Goal: Task Accomplishment & Management: Manage account settings

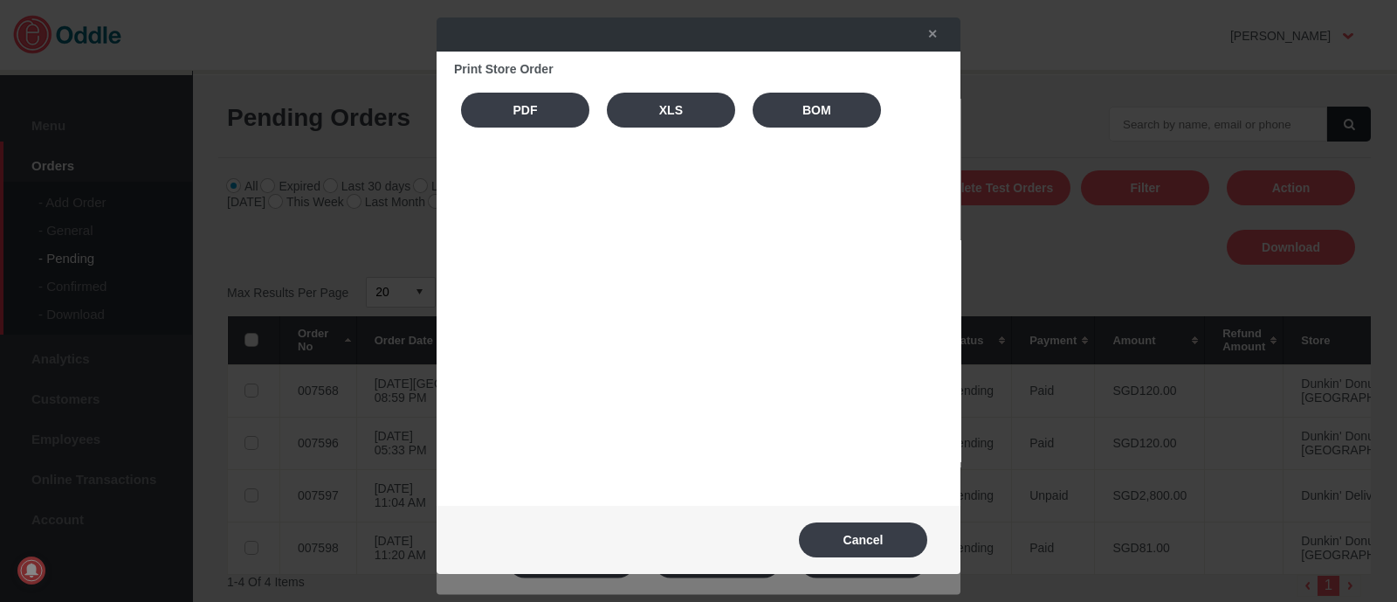
click at [936, 33] on link "✕" at bounding box center [928, 33] width 37 height 31
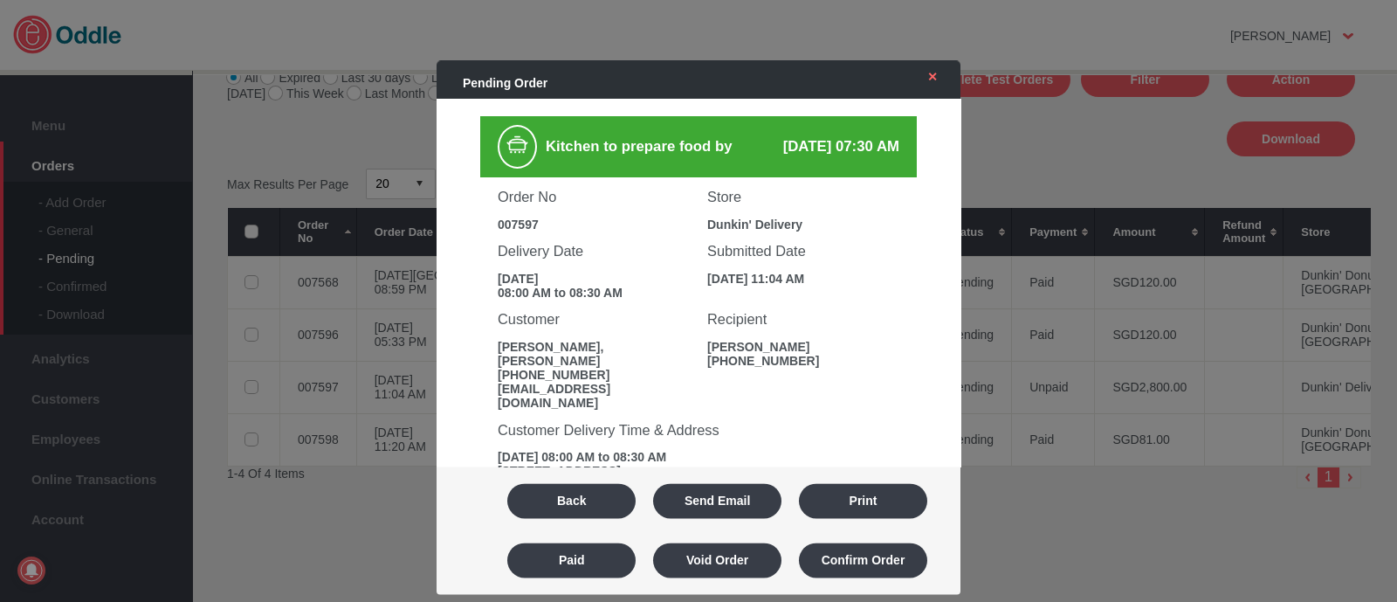
click at [937, 72] on link "✕" at bounding box center [928, 76] width 37 height 31
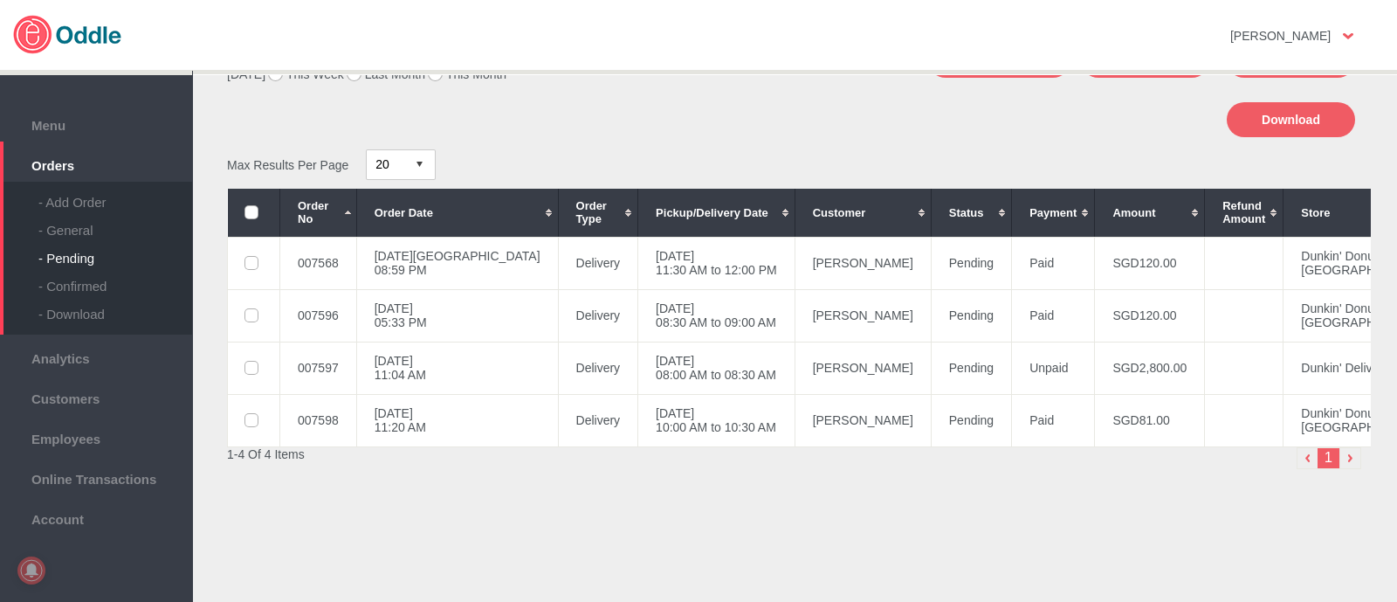
scroll to position [133, 0]
click at [103, 286] on div "- Confirmed" at bounding box center [115, 279] width 154 height 28
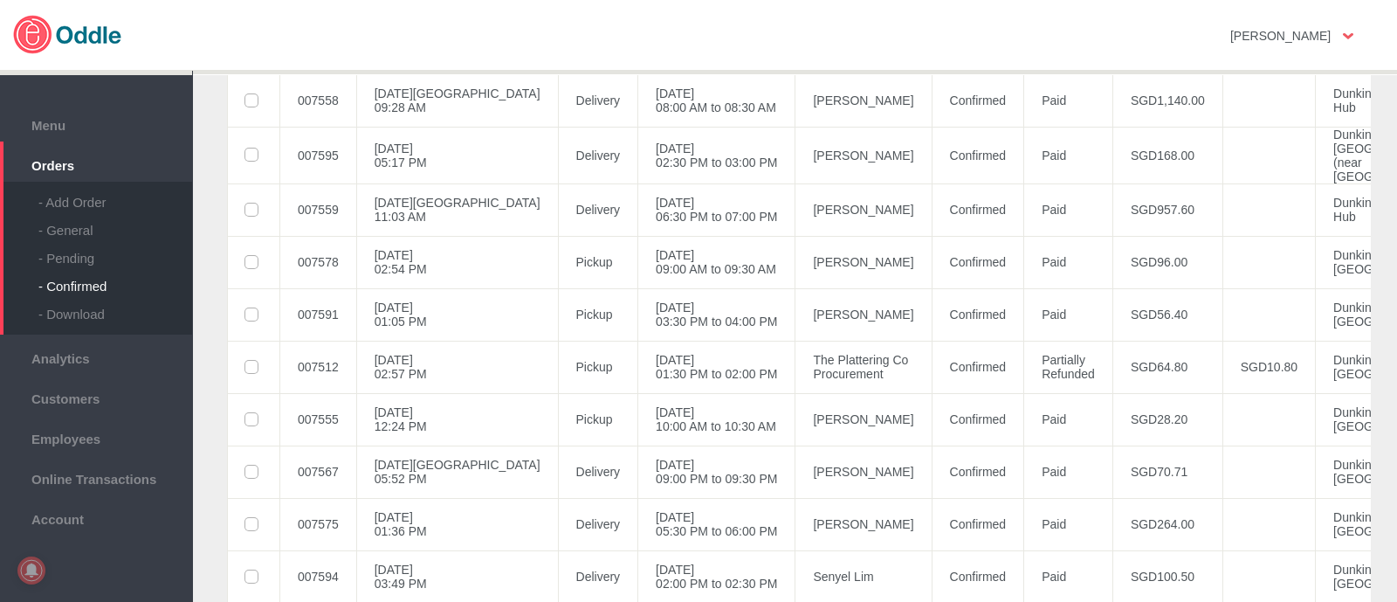
scroll to position [213, 0]
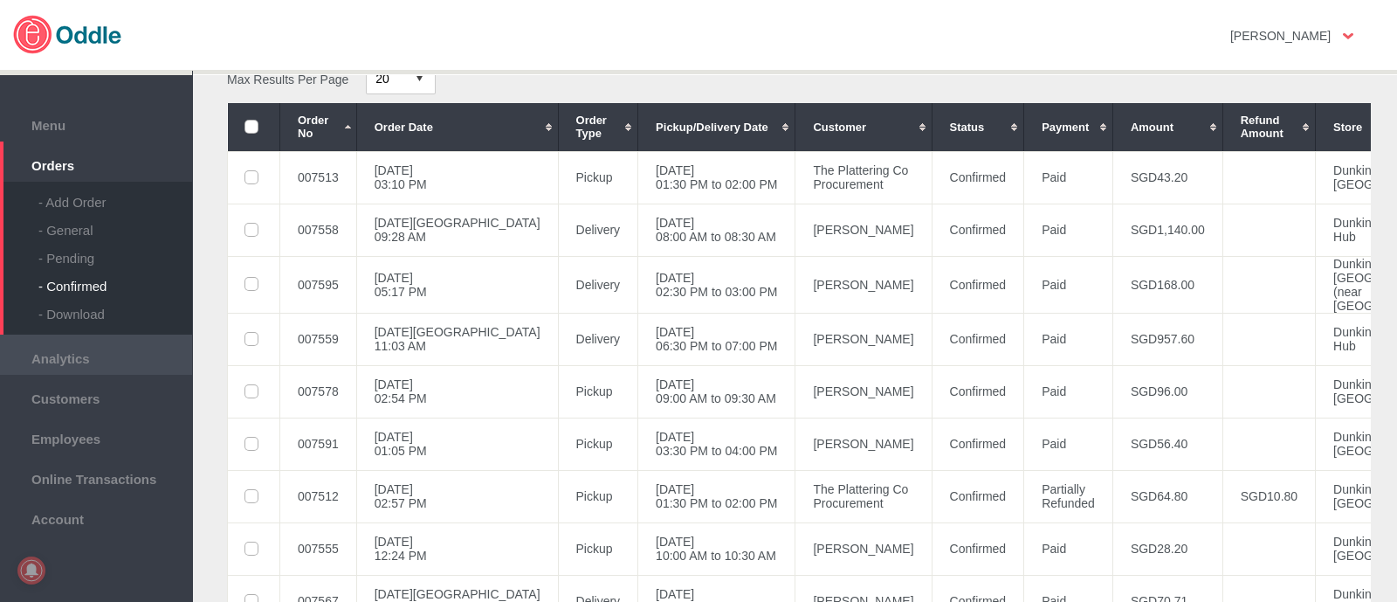
click at [61, 366] on span "Analytics" at bounding box center [96, 356] width 175 height 19
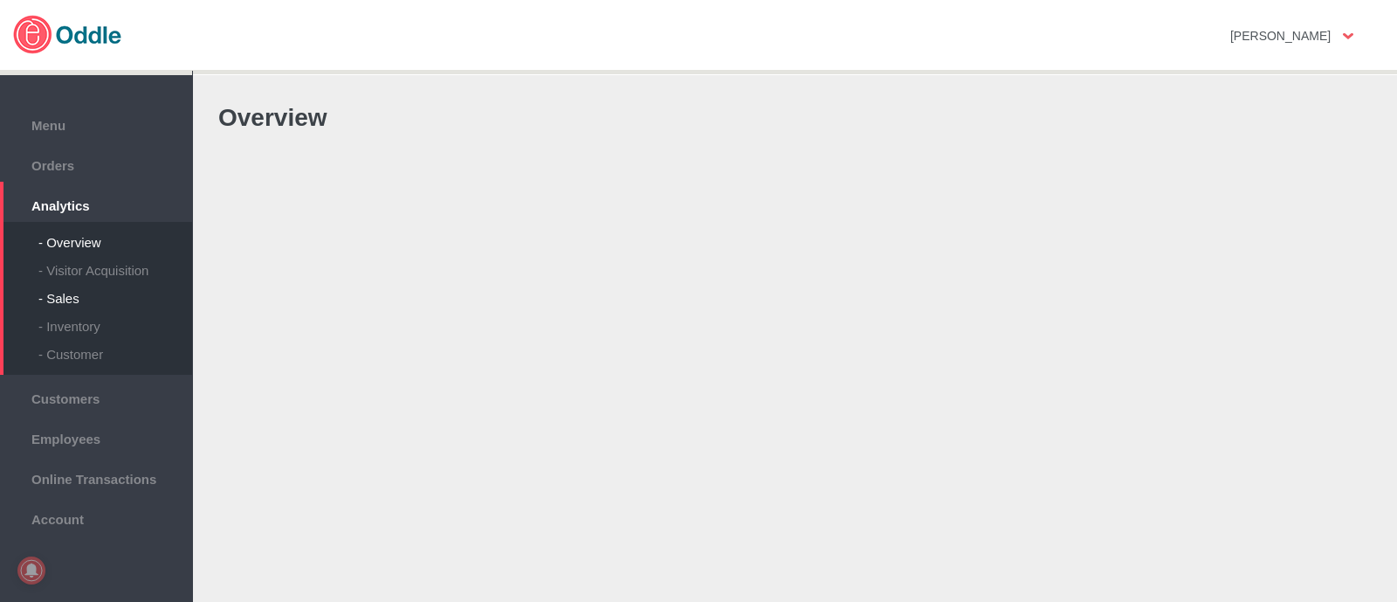
click at [78, 299] on div "- Sales" at bounding box center [115, 292] width 154 height 28
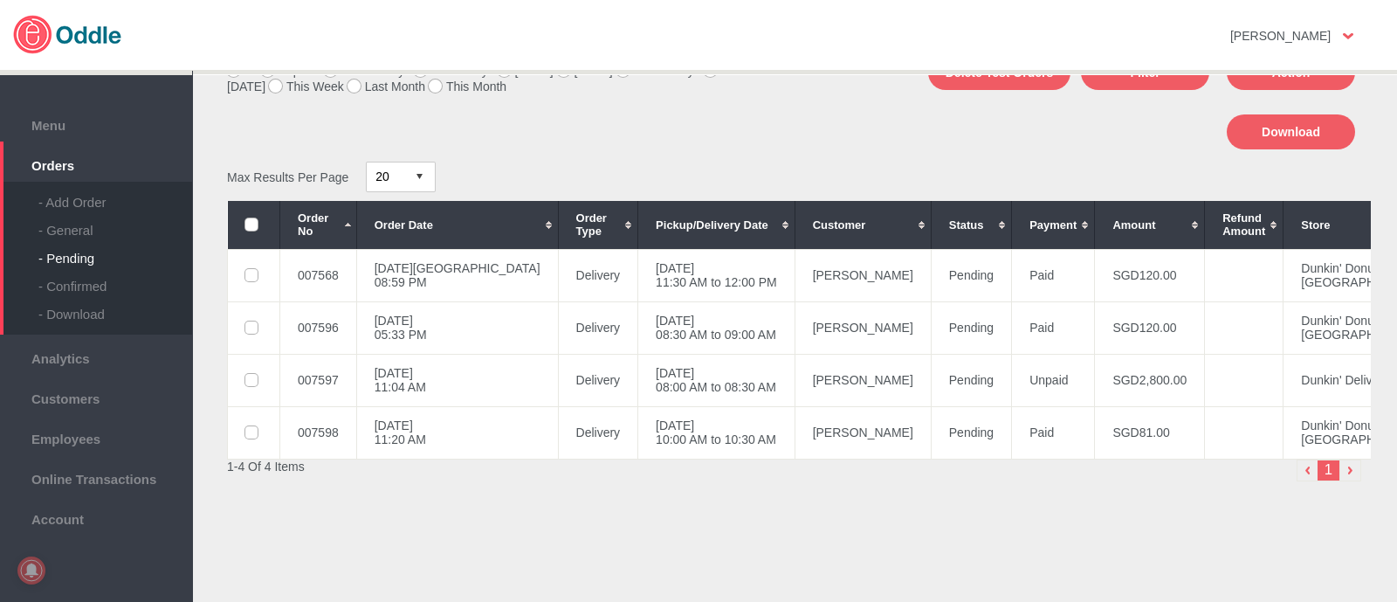
scroll to position [133, 0]
click at [82, 233] on div "- General" at bounding box center [115, 224] width 154 height 28
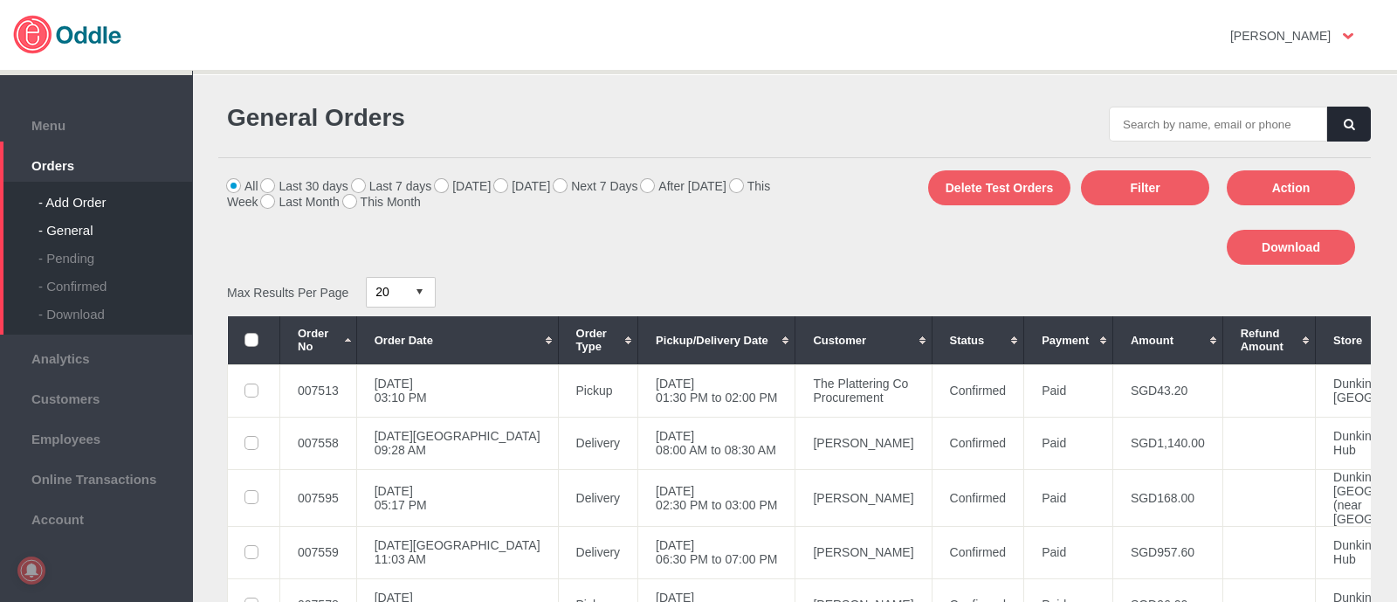
click at [43, 200] on div "- Add Order" at bounding box center [115, 196] width 154 height 28
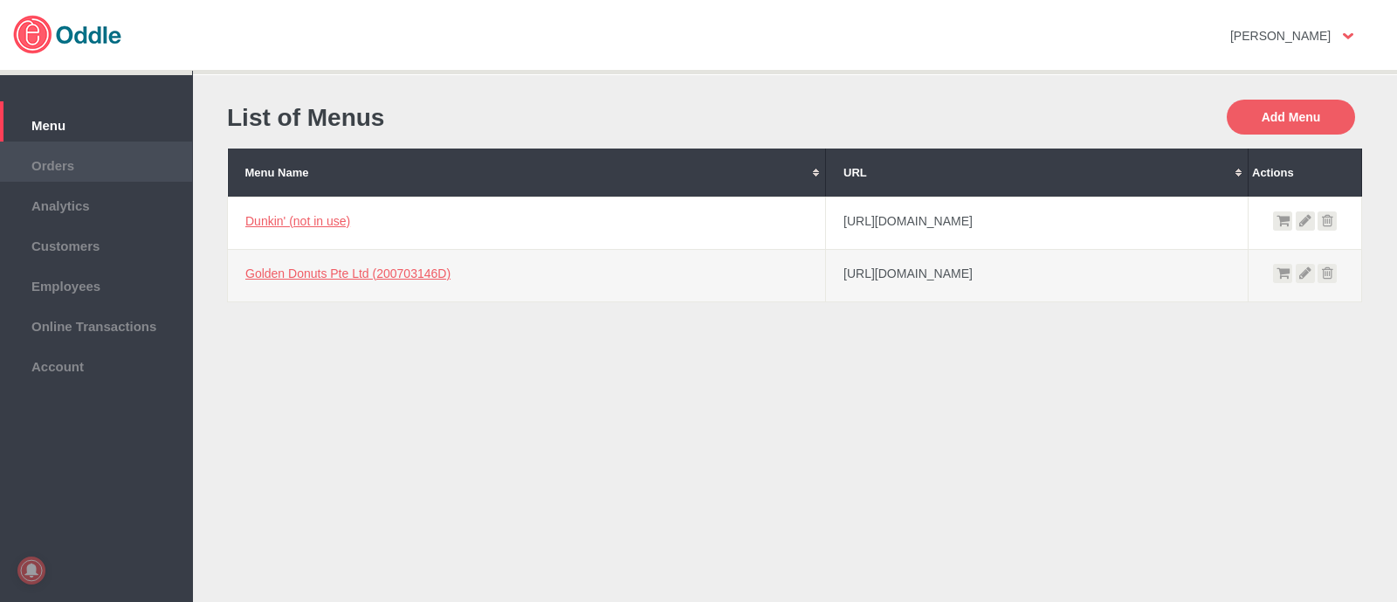
click at [63, 173] on span "Orders" at bounding box center [96, 163] width 175 height 19
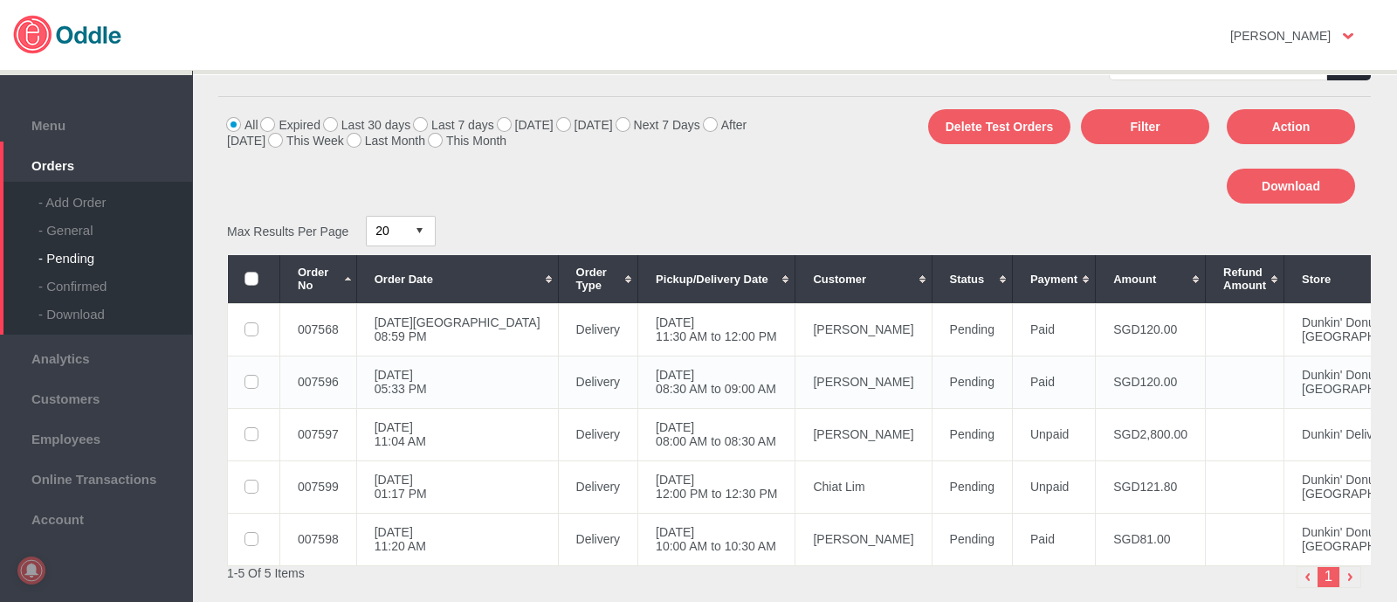
scroll to position [108, 0]
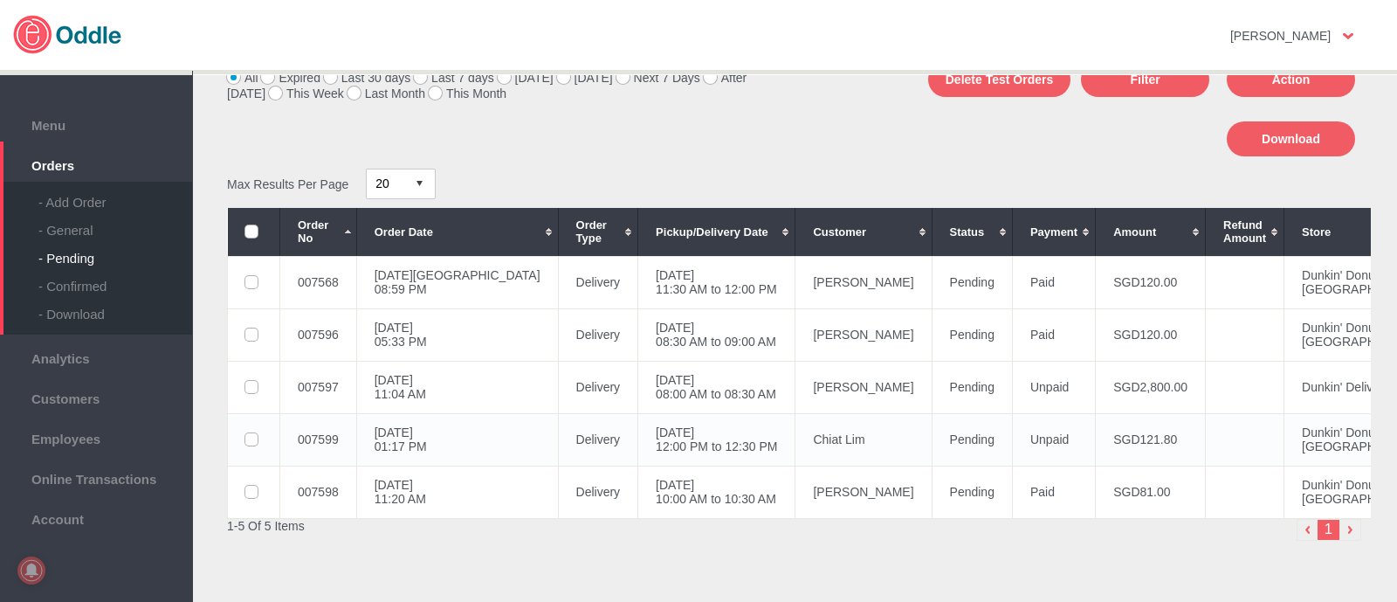
click at [932, 442] on td "Pending" at bounding box center [972, 439] width 80 height 52
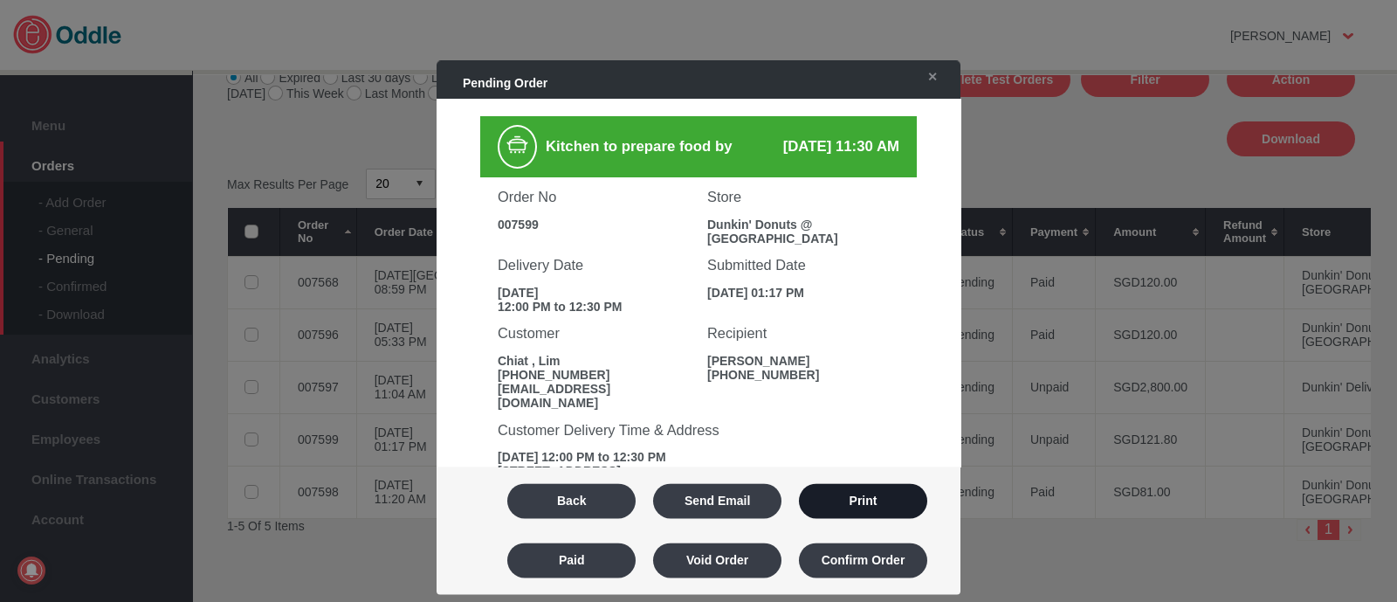
click at [847, 506] on button "Print" at bounding box center [863, 500] width 128 height 35
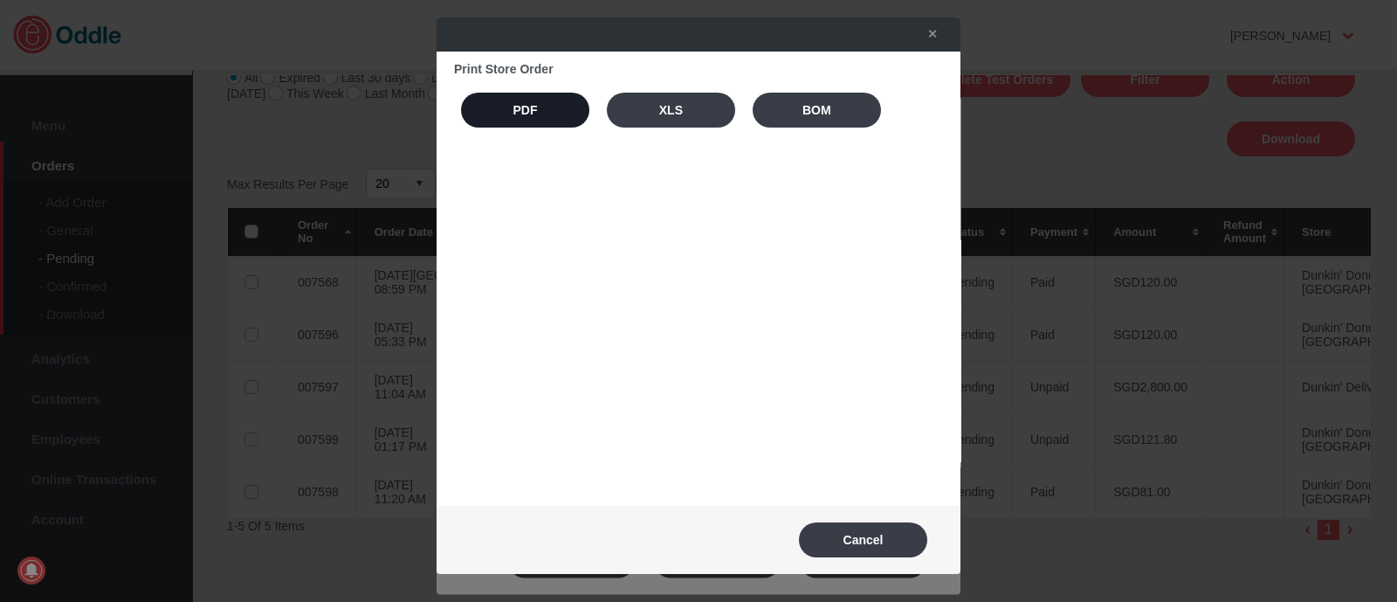
click at [524, 109] on button "PDF" at bounding box center [525, 110] width 128 height 35
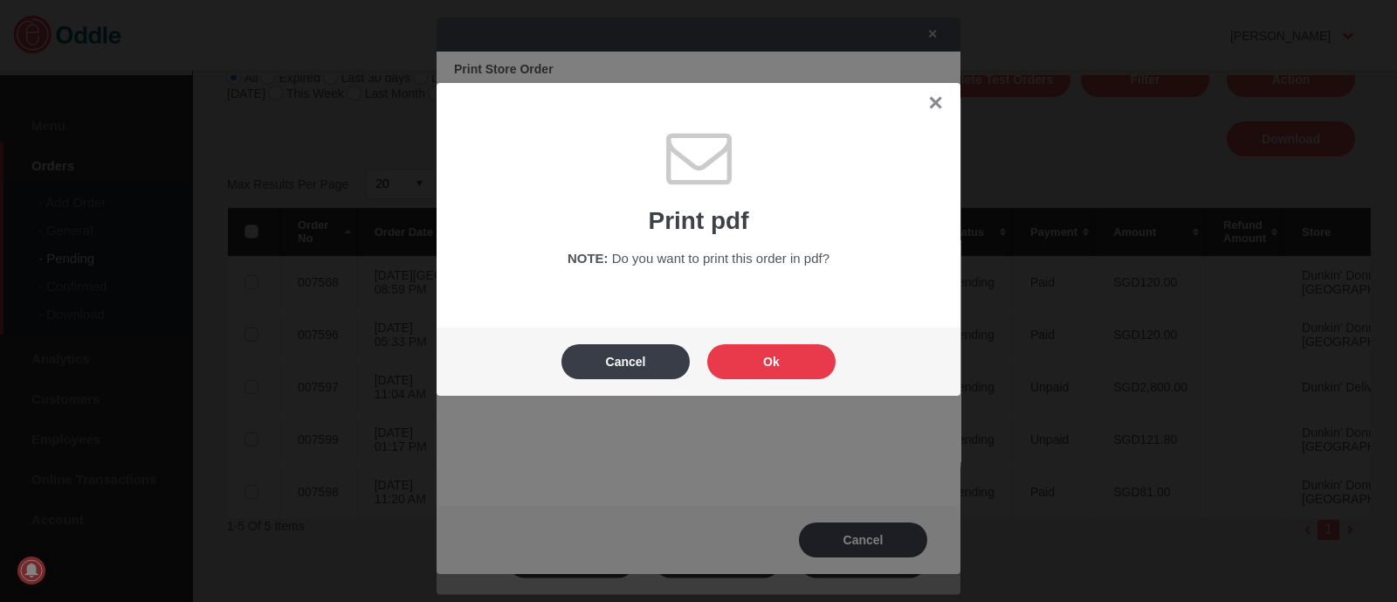
click at [811, 369] on button "Ok" at bounding box center [771, 361] width 128 height 35
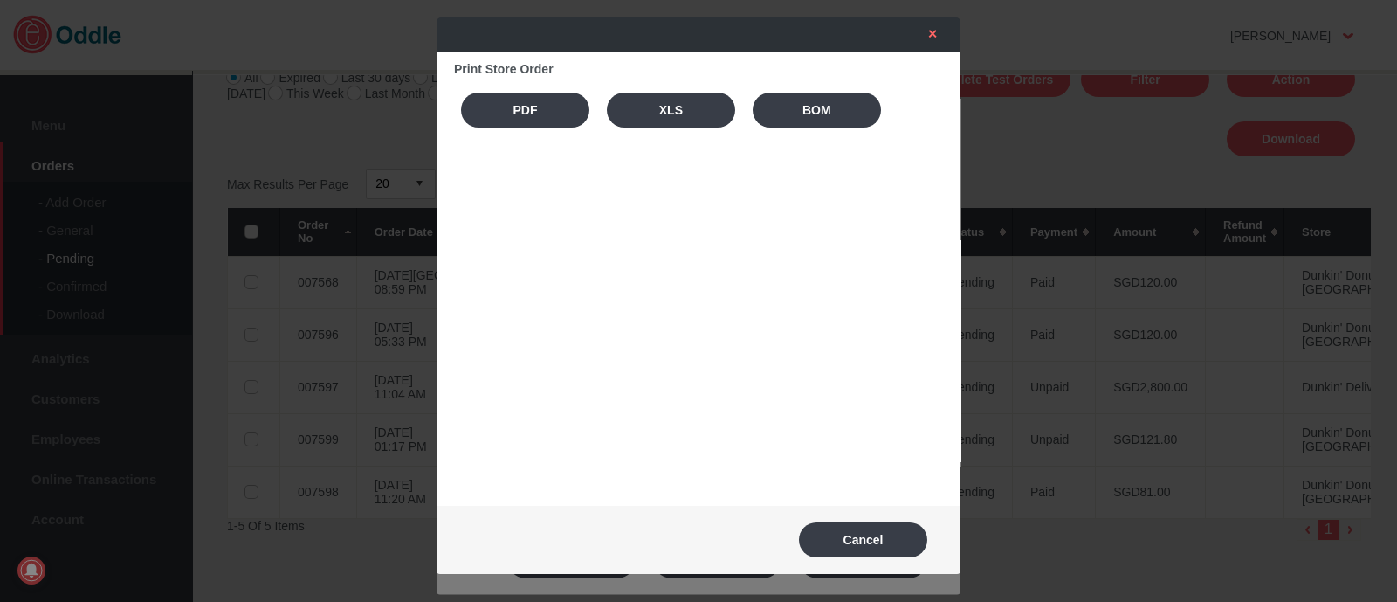
click at [929, 40] on link "✕" at bounding box center [928, 33] width 37 height 31
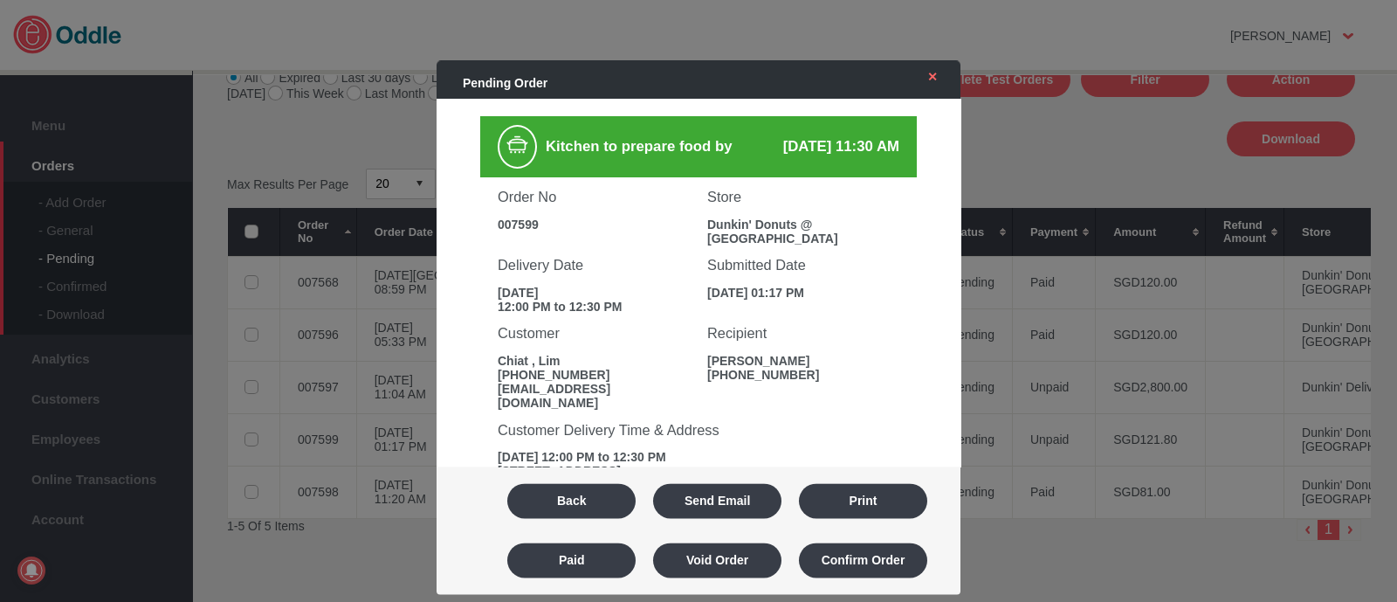
click at [931, 76] on link "✕" at bounding box center [928, 76] width 37 height 31
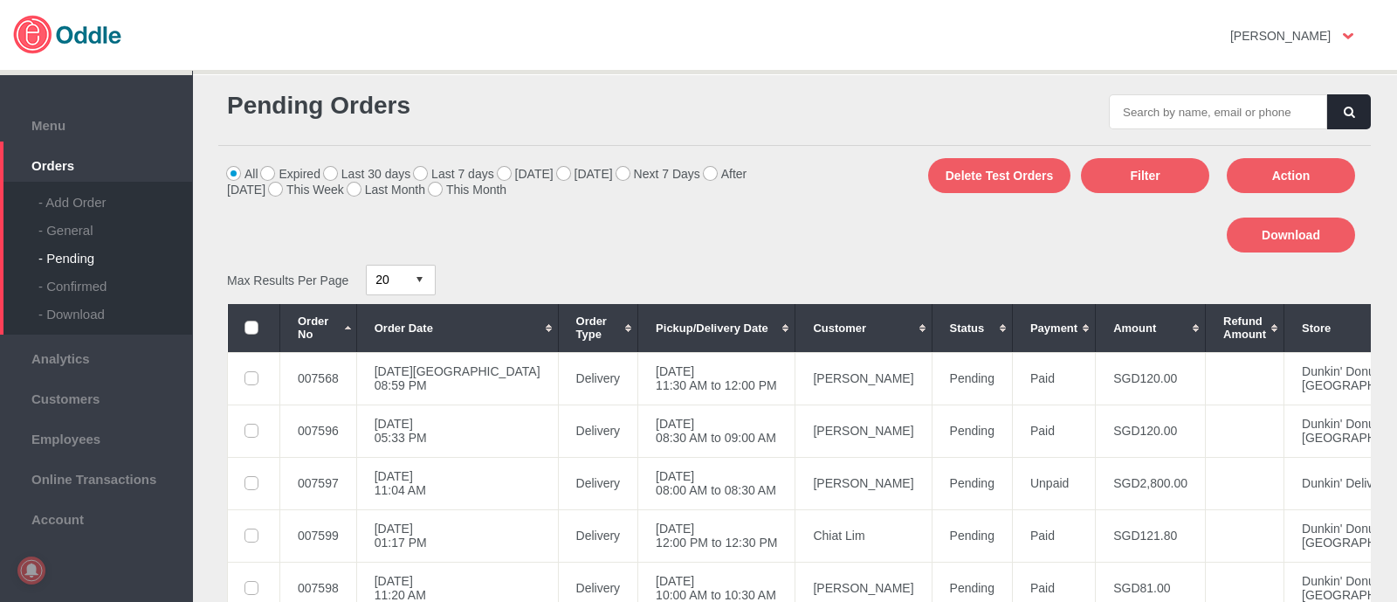
scroll to position [206, 0]
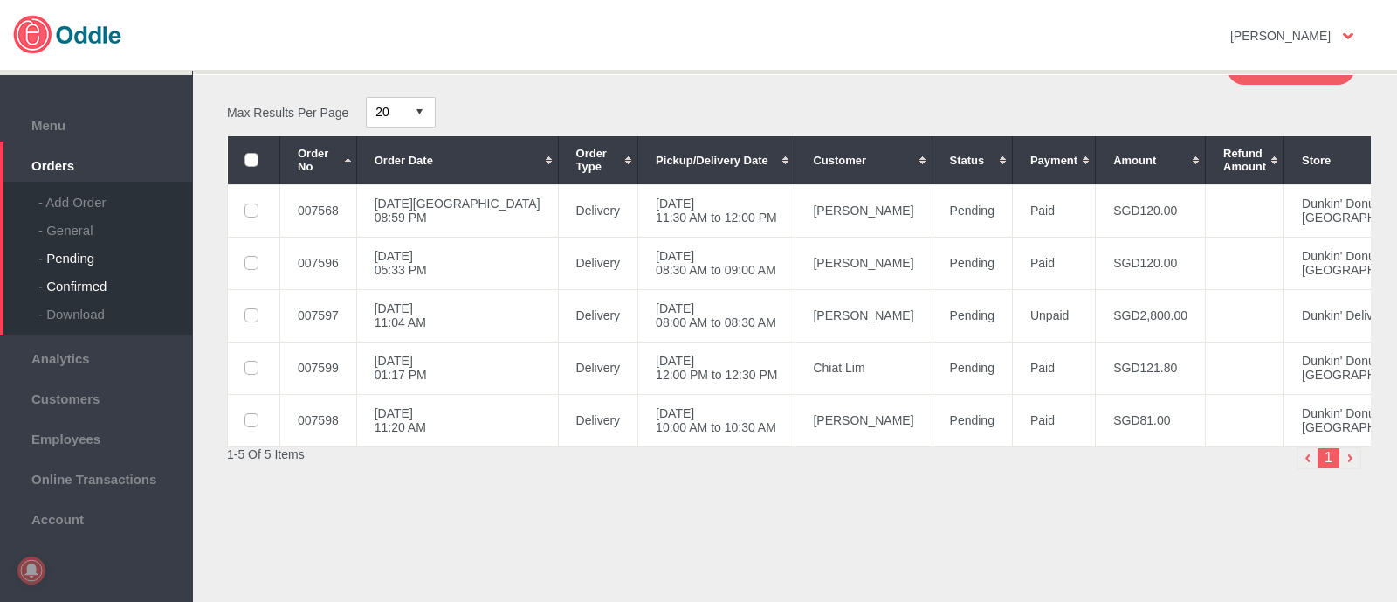
click at [97, 285] on div "- Confirmed" at bounding box center [115, 279] width 154 height 28
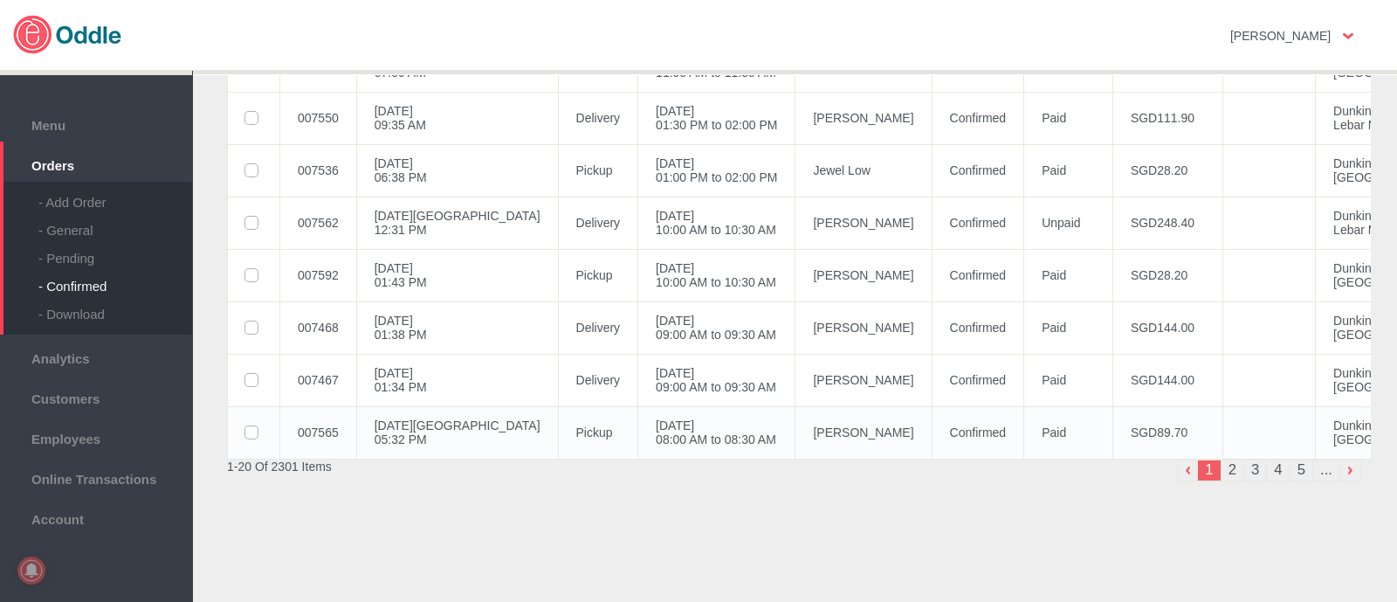
scroll to position [978, 0]
